Goal: Information Seeking & Learning: Learn about a topic

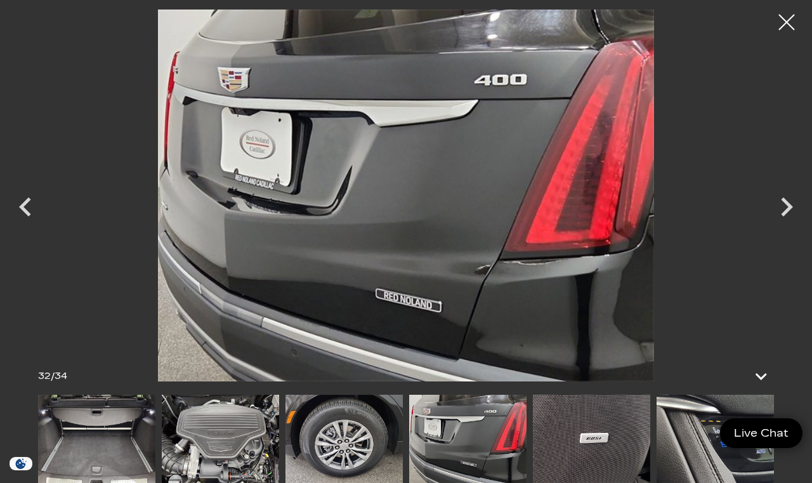
click at [785, 221] on icon "Next" at bounding box center [787, 207] width 38 height 38
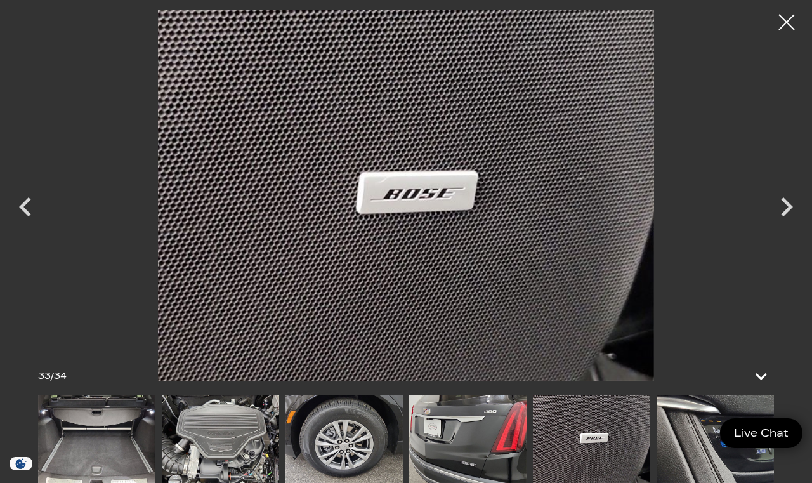
click at [789, 214] on icon "Next" at bounding box center [787, 207] width 38 height 38
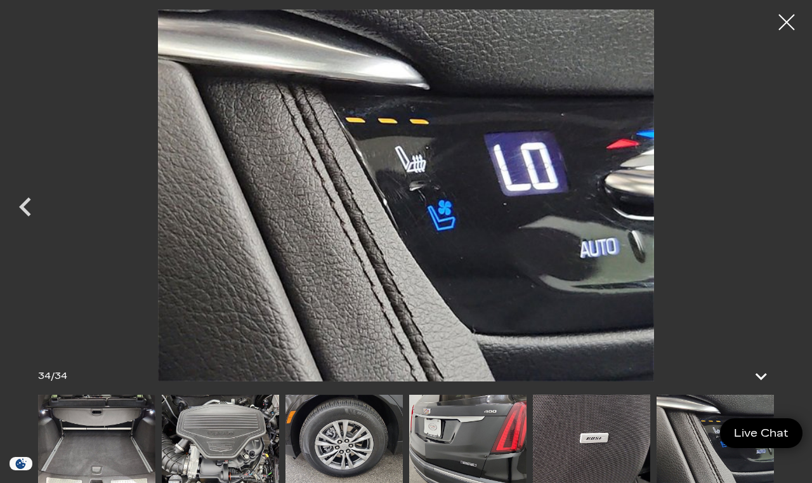
click at [26, 216] on icon "Previous" at bounding box center [25, 207] width 38 height 38
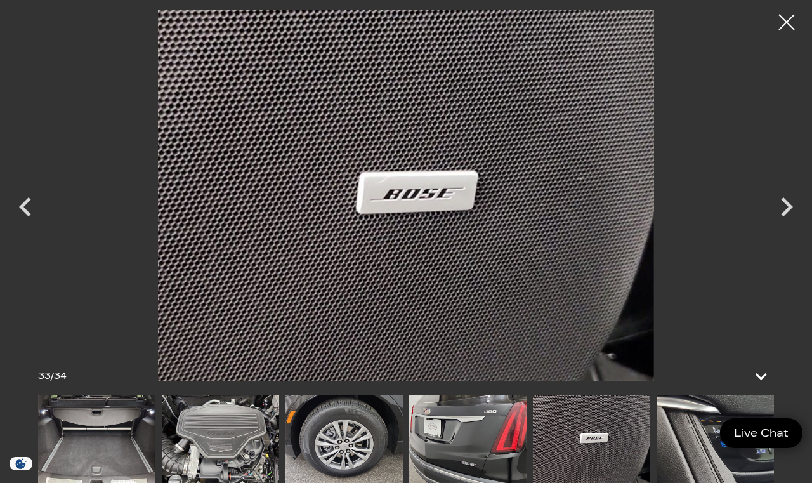
click at [25, 213] on icon "Previous" at bounding box center [25, 206] width 12 height 19
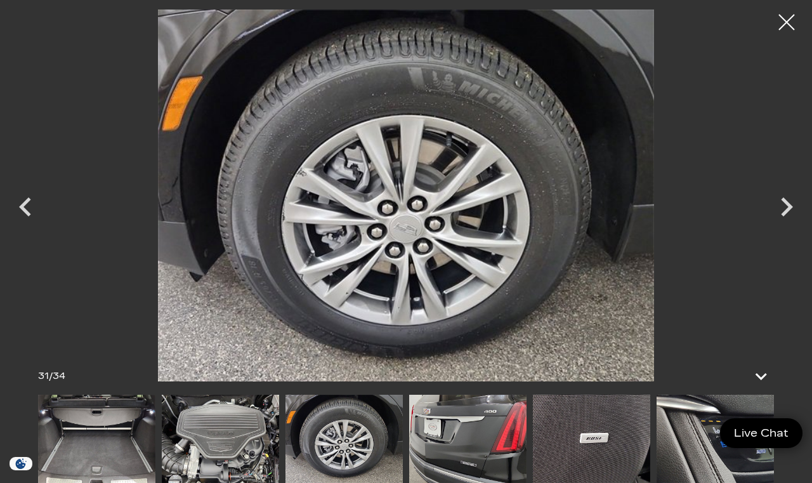
click at [20, 213] on icon "Previous" at bounding box center [25, 207] width 38 height 38
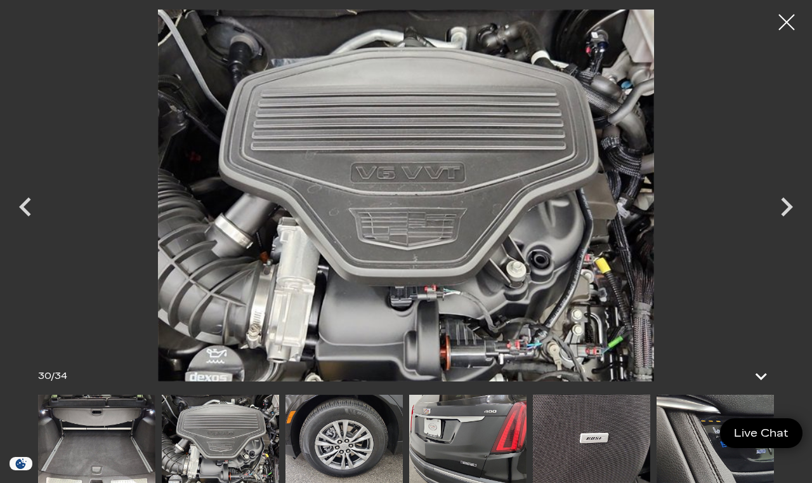
click at [20, 213] on icon "Previous" at bounding box center [25, 207] width 38 height 38
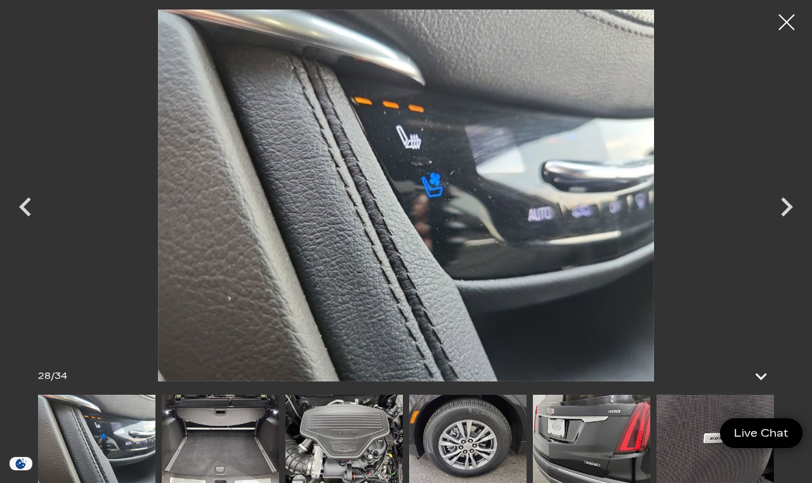
click at [22, 211] on icon "Previous" at bounding box center [25, 207] width 38 height 38
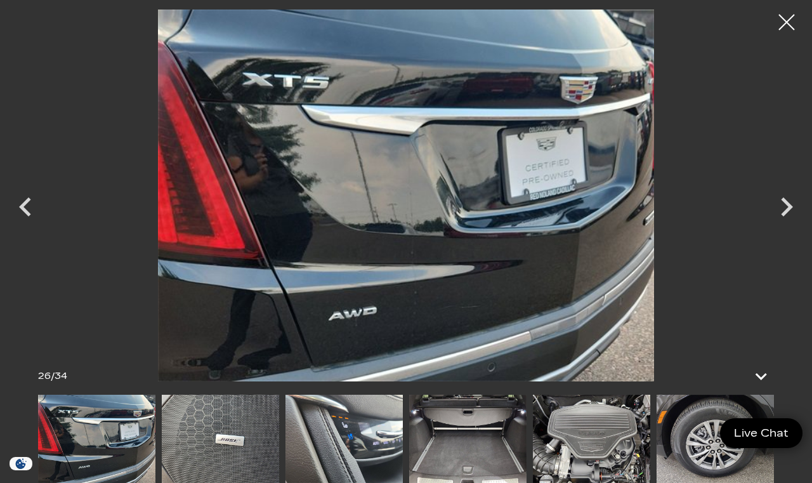
click at [18, 209] on icon "Previous" at bounding box center [25, 207] width 38 height 38
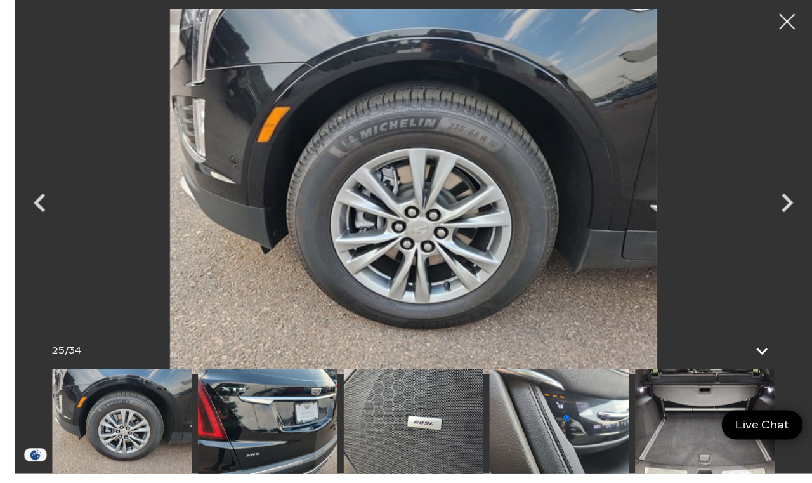
scroll to position [223, 0]
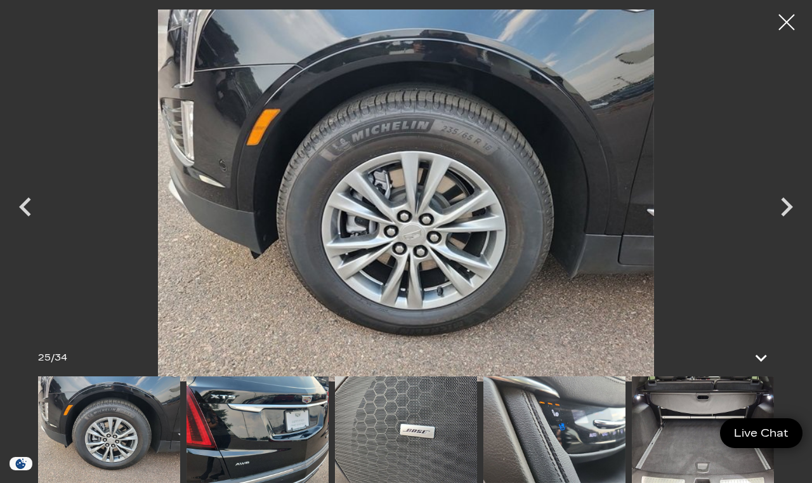
click at [26, 226] on icon "Previous" at bounding box center [25, 207] width 38 height 38
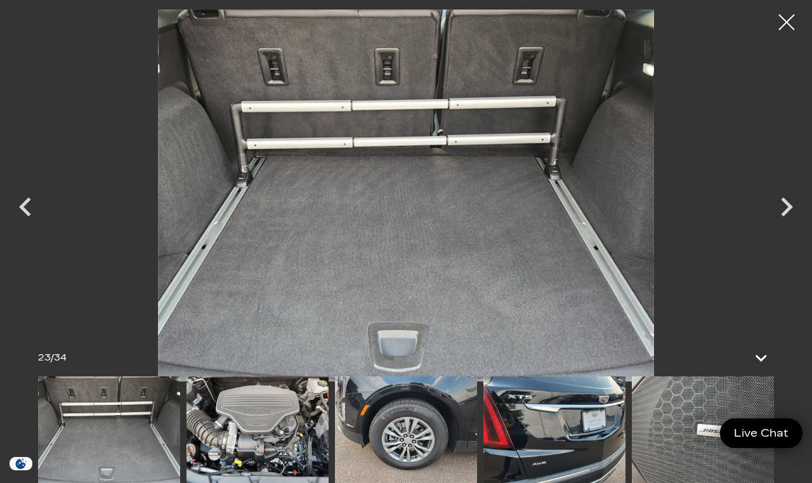
click at [28, 226] on icon "Previous" at bounding box center [25, 207] width 38 height 38
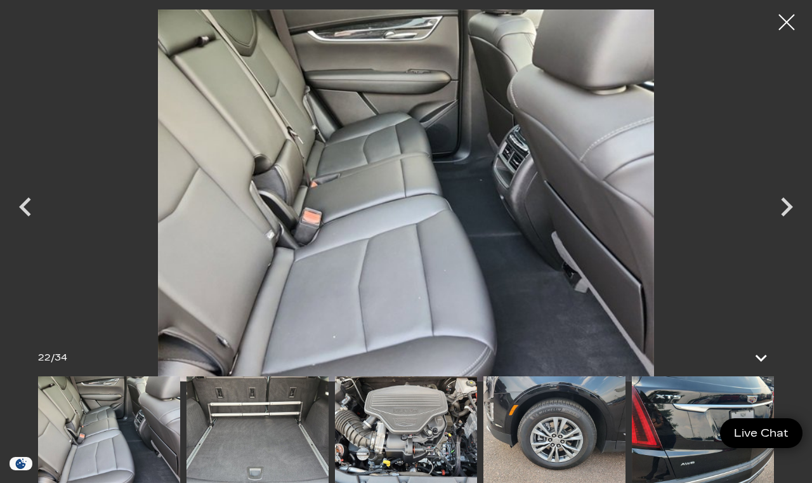
click at [22, 226] on icon "Previous" at bounding box center [25, 207] width 38 height 38
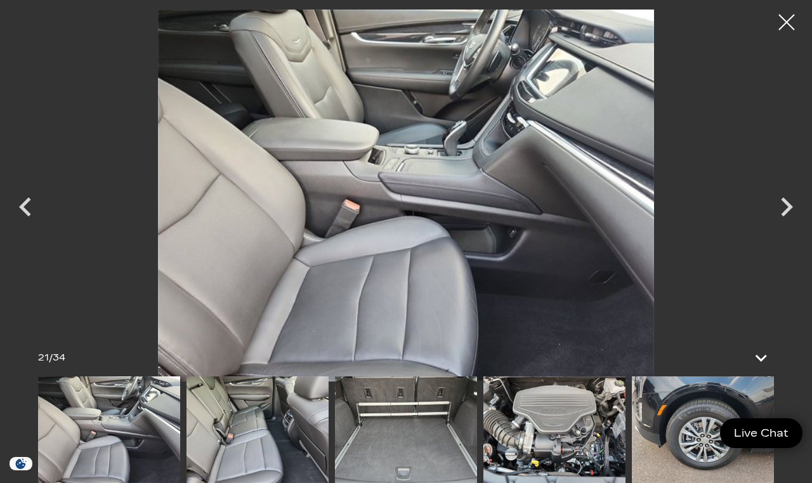
click at [29, 226] on icon "Previous" at bounding box center [25, 207] width 38 height 38
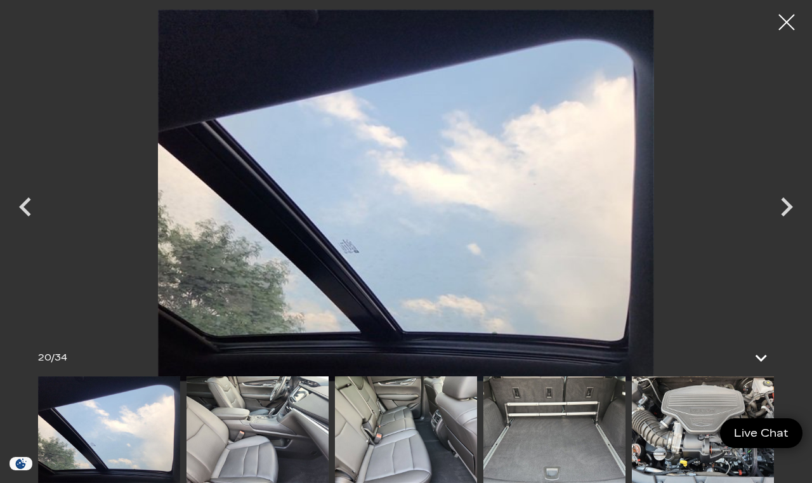
click at [18, 226] on icon "Previous" at bounding box center [25, 207] width 38 height 38
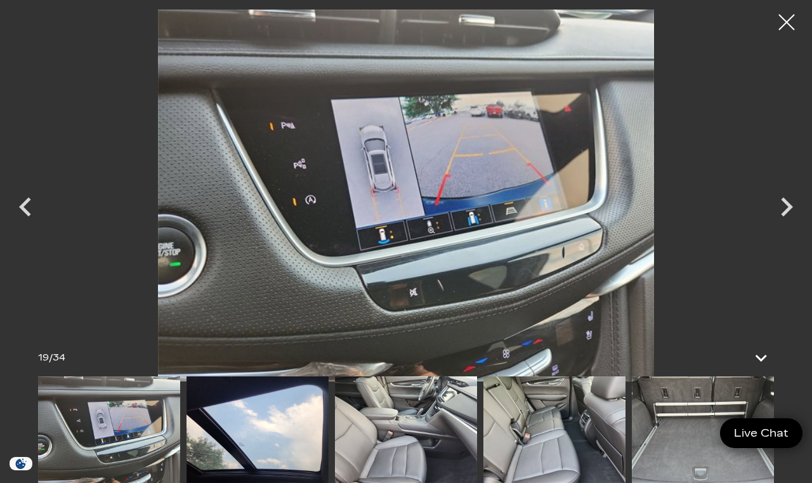
click at [22, 226] on icon "Previous" at bounding box center [25, 207] width 38 height 38
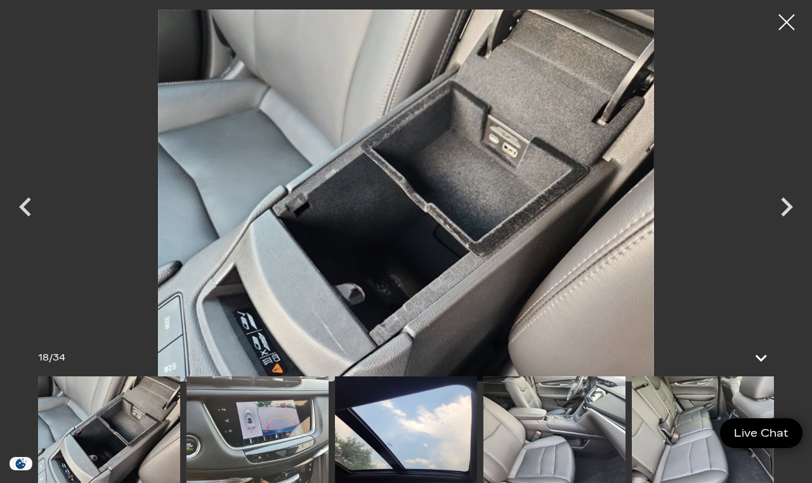
click at [24, 226] on icon "Previous" at bounding box center [25, 207] width 38 height 38
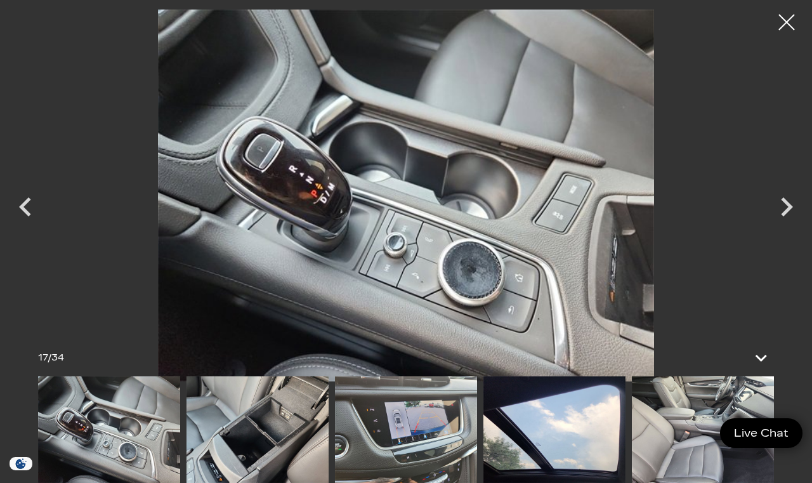
click at [23, 226] on icon "Previous" at bounding box center [25, 207] width 38 height 38
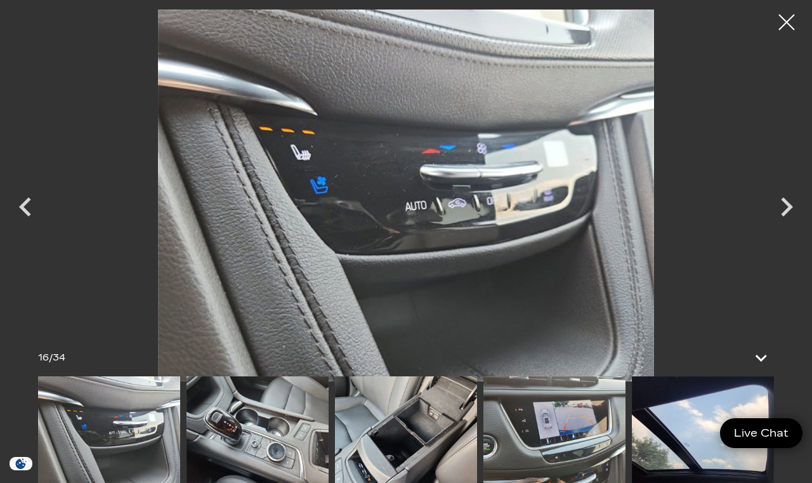
click at [25, 216] on icon "Previous" at bounding box center [25, 206] width 12 height 19
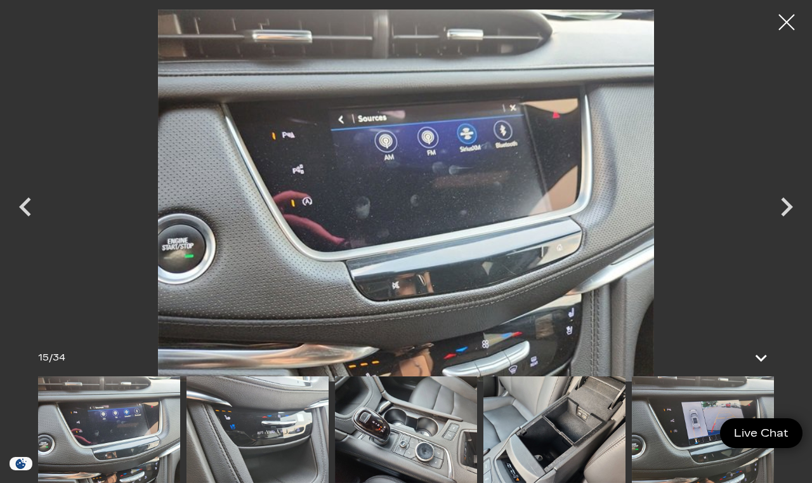
click at [28, 226] on icon "Previous" at bounding box center [25, 207] width 38 height 38
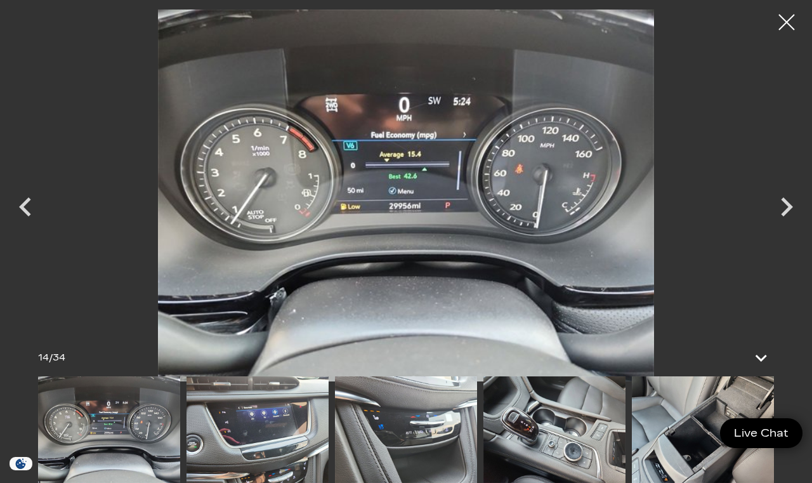
click at [26, 226] on icon "Previous" at bounding box center [25, 207] width 38 height 38
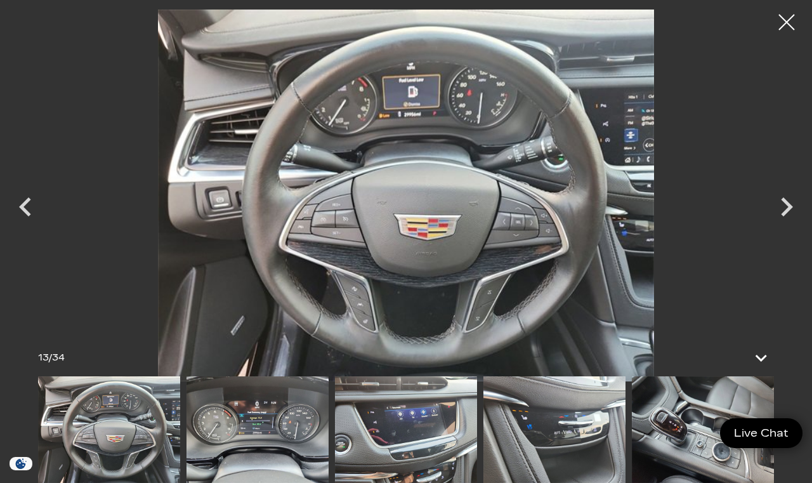
click at [23, 226] on icon "Previous" at bounding box center [25, 207] width 38 height 38
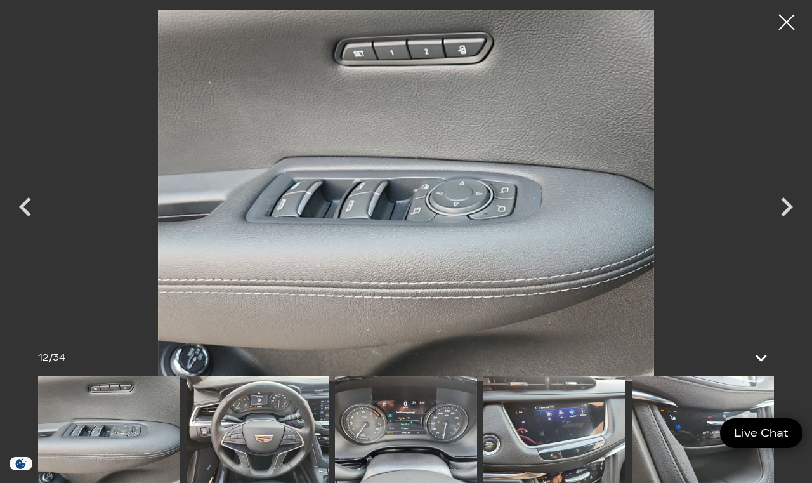
click at [30, 226] on icon "Previous" at bounding box center [25, 207] width 38 height 38
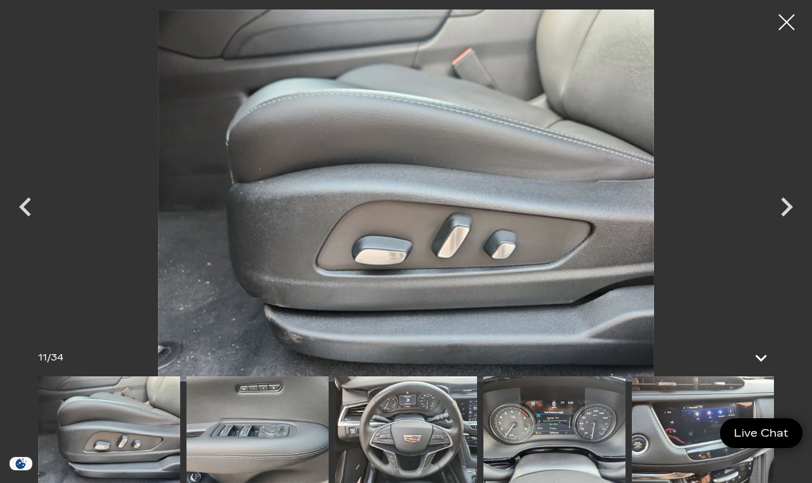
click at [23, 226] on icon "Previous" at bounding box center [25, 207] width 38 height 38
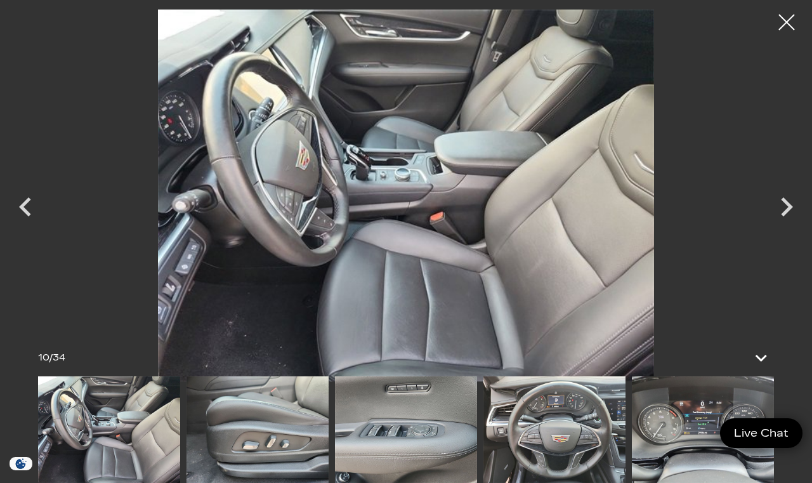
click at [23, 226] on icon "Previous" at bounding box center [25, 207] width 38 height 38
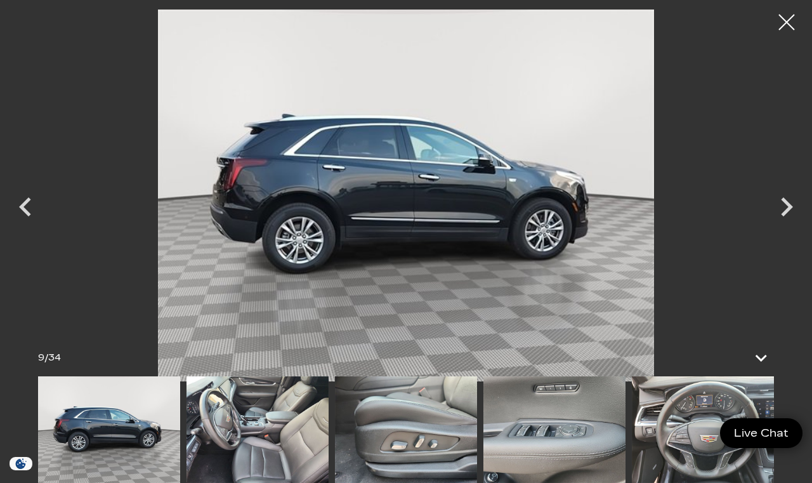
click at [20, 226] on icon "Previous" at bounding box center [25, 207] width 38 height 38
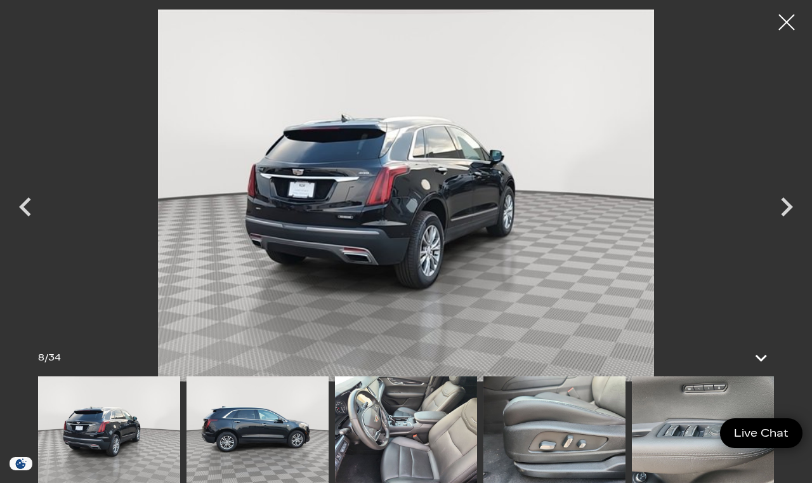
click at [23, 226] on icon "Previous" at bounding box center [25, 207] width 38 height 38
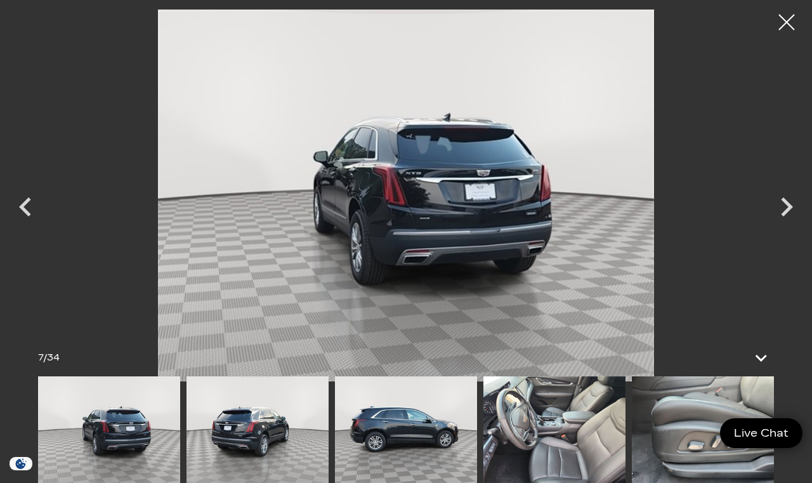
click at [31, 226] on icon "Previous" at bounding box center [25, 207] width 38 height 38
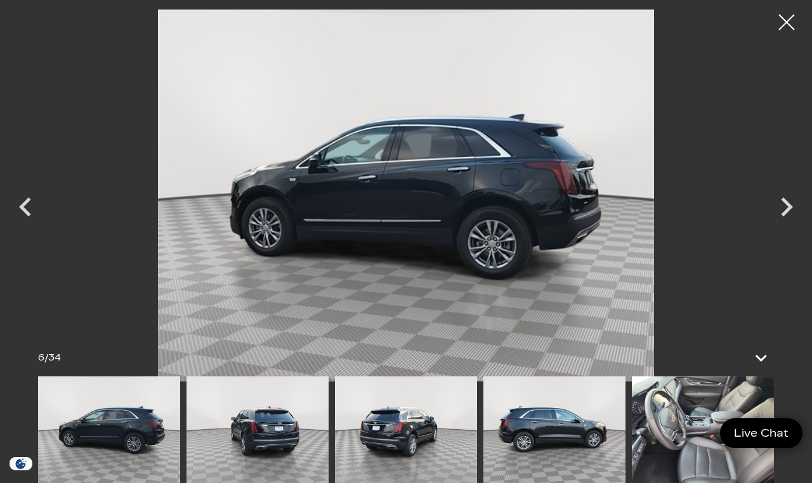
click at [29, 226] on icon "Previous" at bounding box center [25, 207] width 38 height 38
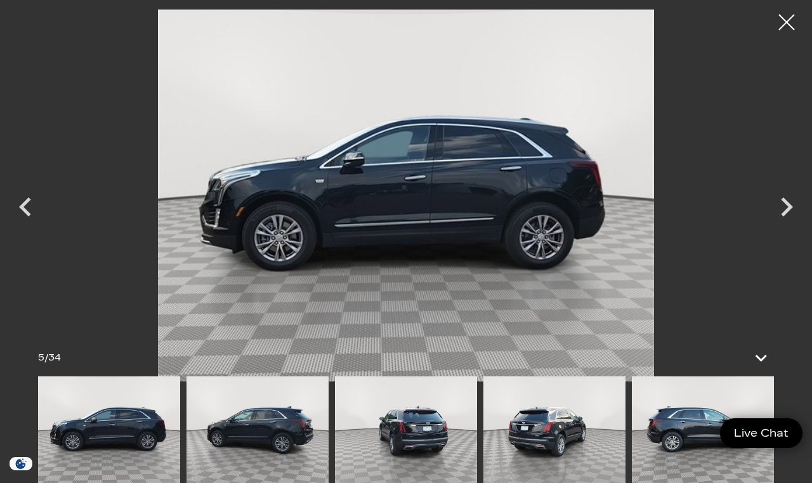
click at [22, 226] on icon "Previous" at bounding box center [25, 207] width 38 height 38
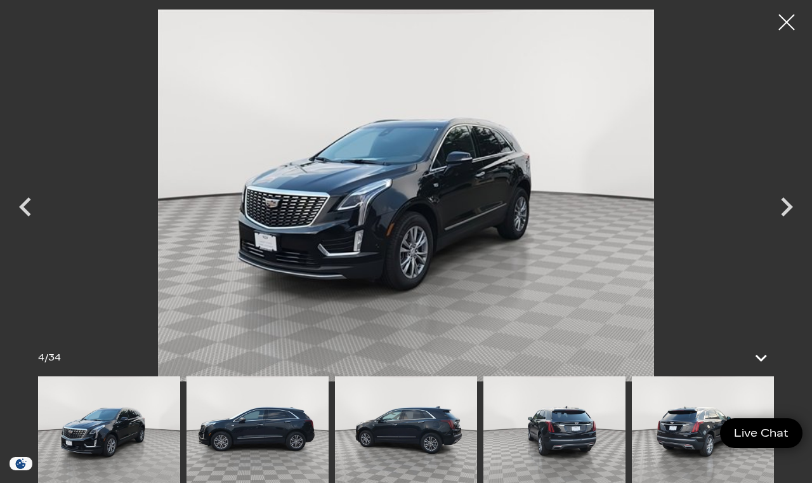
click at [26, 226] on icon "Previous" at bounding box center [25, 207] width 38 height 38
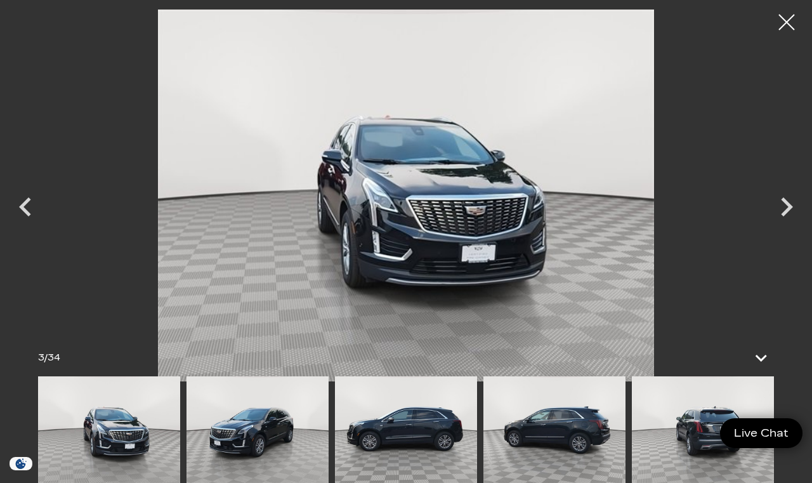
click at [23, 226] on icon "Previous" at bounding box center [25, 207] width 38 height 38
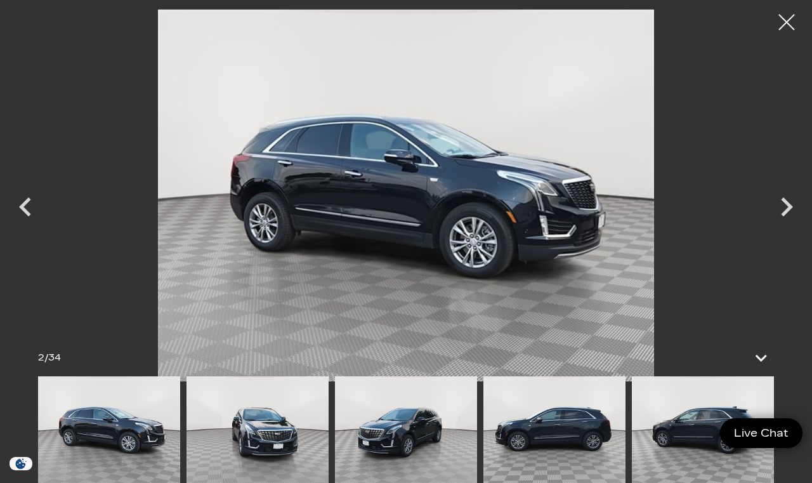
click at [31, 226] on icon "Previous" at bounding box center [25, 207] width 38 height 38
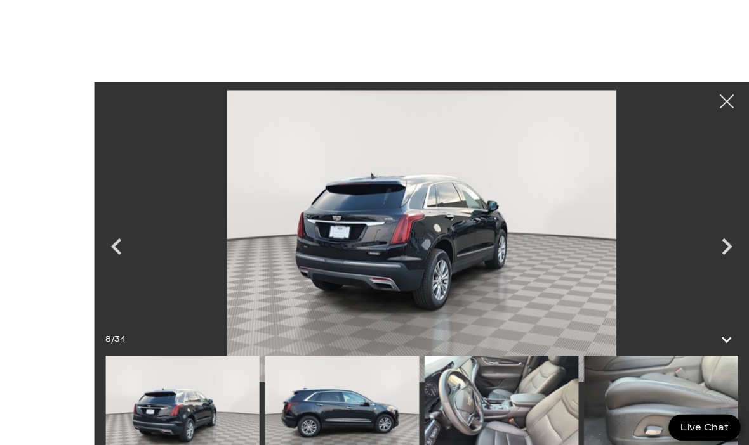
scroll to position [1, 0]
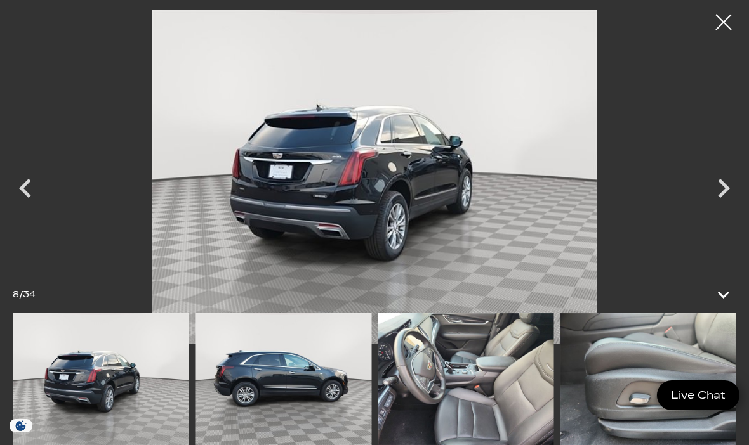
click at [726, 29] on div at bounding box center [723, 22] width 32 height 32
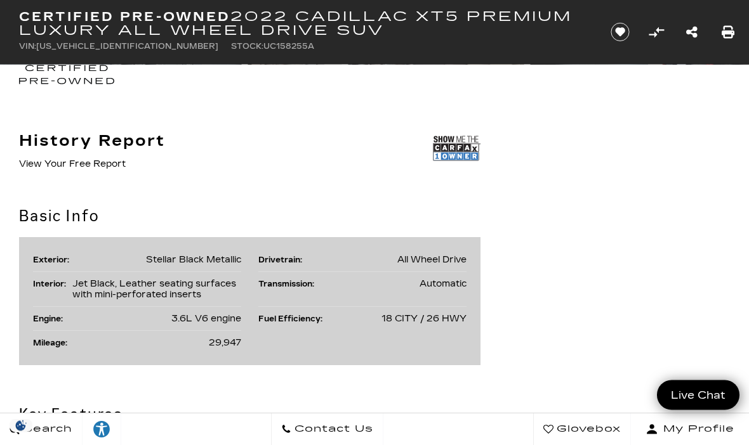
scroll to position [681, 0]
click at [463, 147] on img at bounding box center [457, 148] width 48 height 32
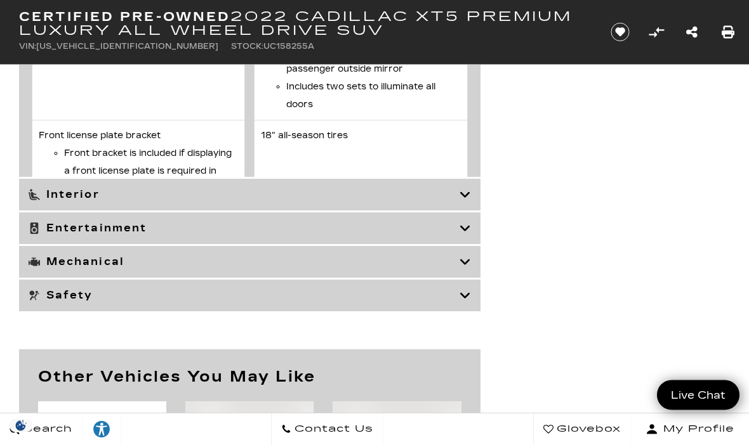
scroll to position [3570, 0]
click at [359, 197] on h3 "Interior" at bounding box center [244, 194] width 431 height 13
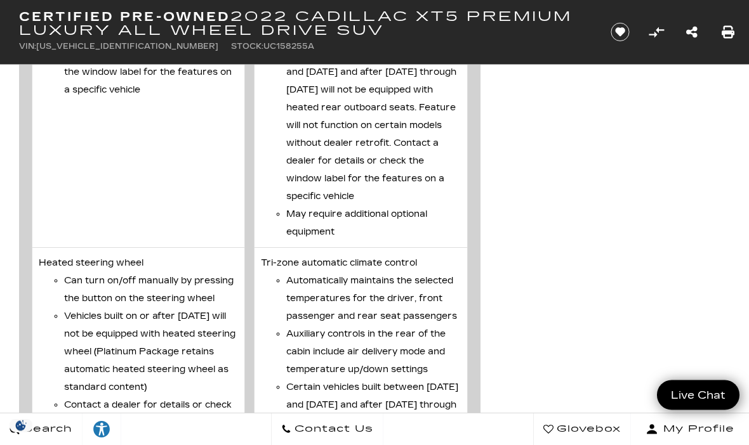
scroll to position [5213, 0]
click at [743, 438] on div "My Profile" at bounding box center [690, 430] width 108 height 18
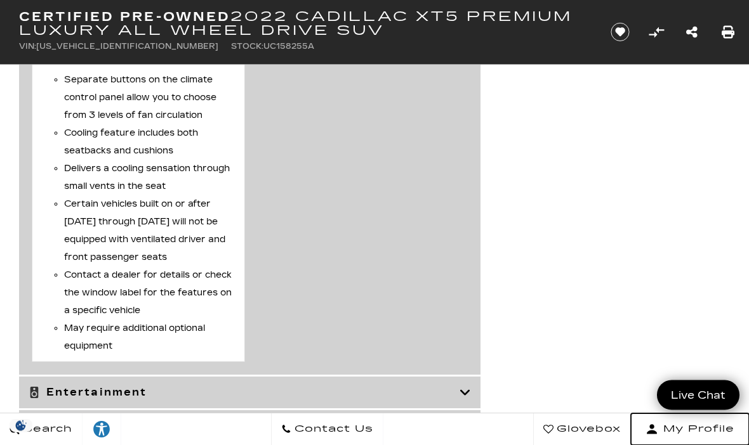
scroll to position [5837, 0]
